Goal: Transaction & Acquisition: Purchase product/service

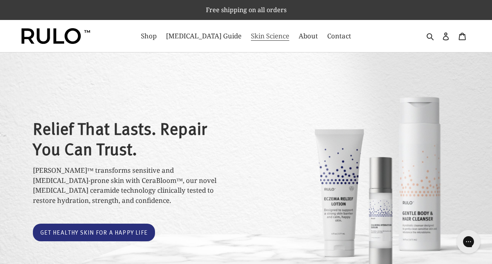
click at [251, 35] on span "Skin Science" at bounding box center [270, 35] width 38 height 9
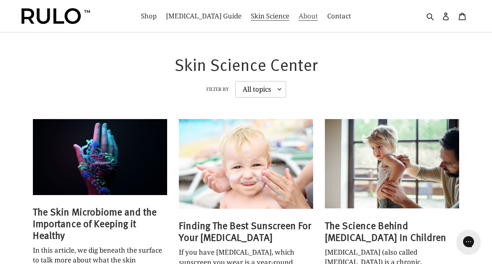
click at [299, 18] on span "About" at bounding box center [308, 15] width 19 height 9
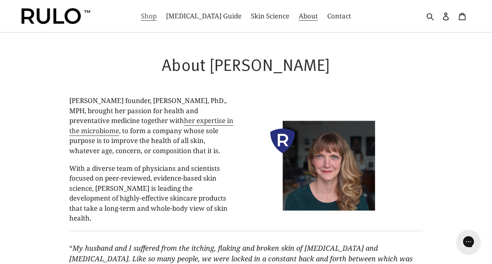
click at [157, 20] on span "Shop" at bounding box center [149, 15] width 16 height 9
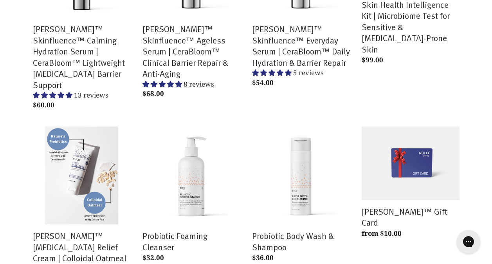
scroll to position [242, 0]
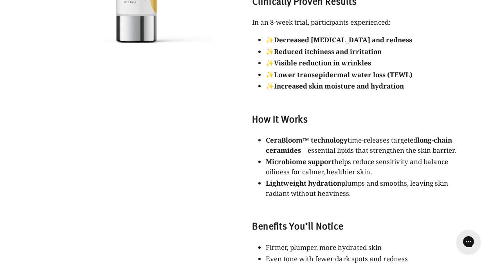
scroll to position [242, 0]
select select "most-helpful"
